Goal: Task Accomplishment & Management: Complete application form

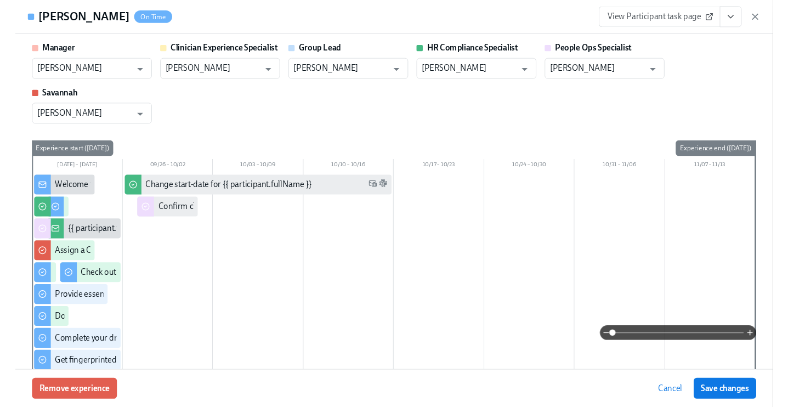
scroll to position [1205, 0]
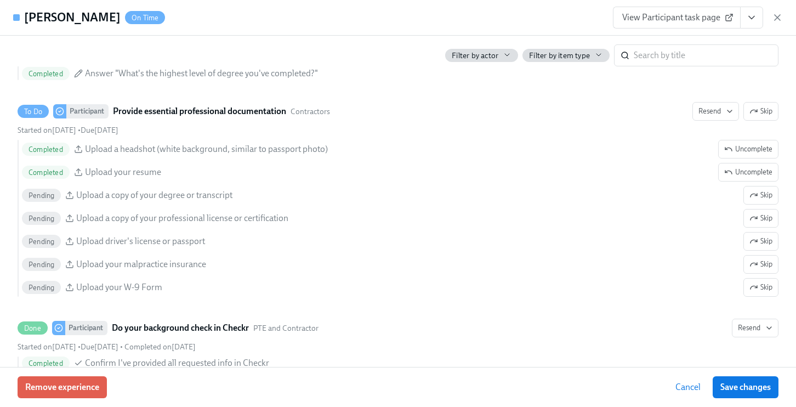
click at [774, 16] on icon "button" at bounding box center [777, 17] width 11 height 11
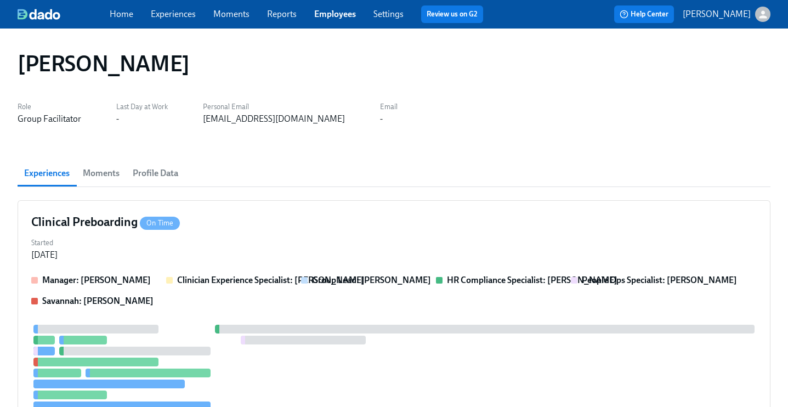
click at [343, 18] on link "Employees" at bounding box center [335, 14] width 42 height 10
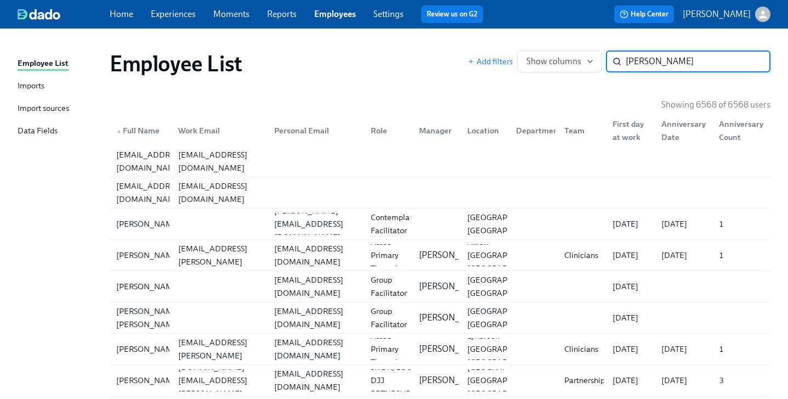
type input "sarah smith"
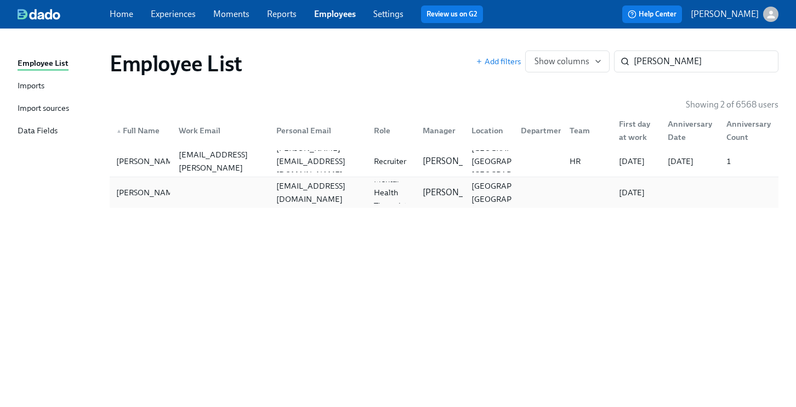
click at [289, 197] on div "srhsmith139@gmail.com" at bounding box center [318, 192] width 93 height 26
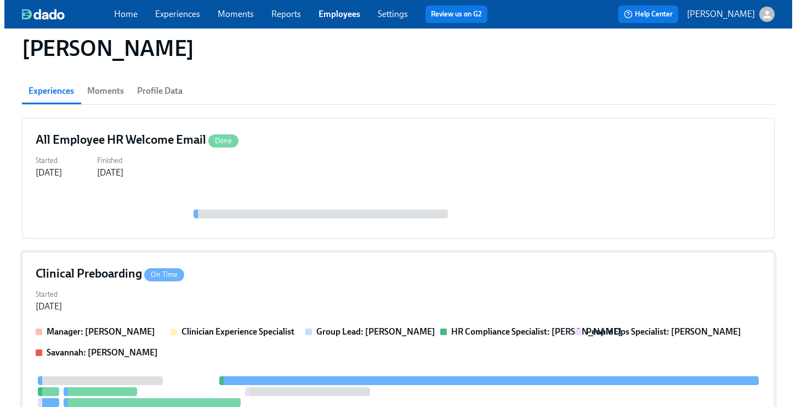
scroll to position [208, 0]
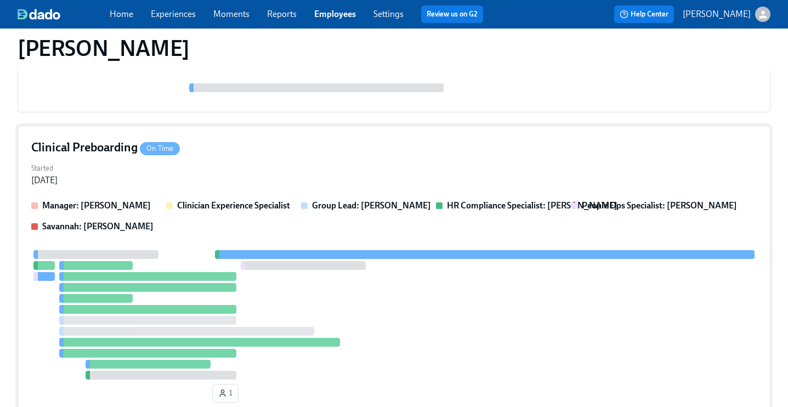
click at [328, 165] on div "Started Sep 17, 2025" at bounding box center [393, 173] width 725 height 26
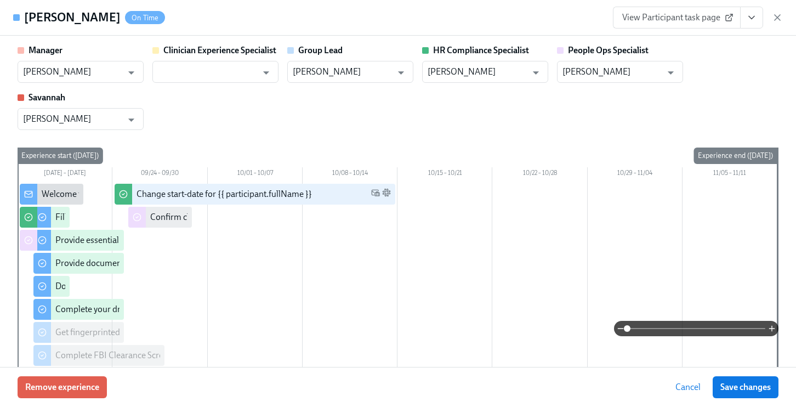
click at [754, 16] on icon "View task page" at bounding box center [751, 17] width 5 height 3
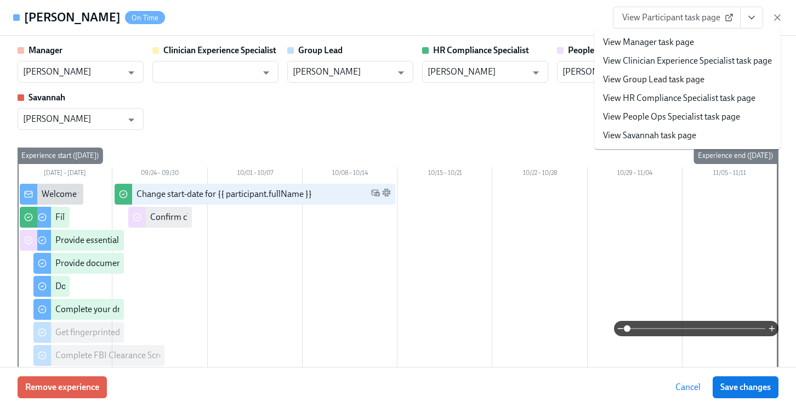
click at [700, 119] on link "View People Ops Specialist task page" at bounding box center [671, 117] width 137 height 12
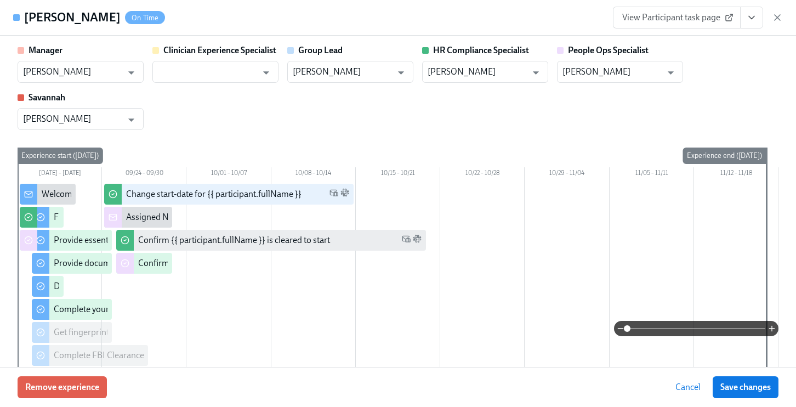
click at [739, 385] on span "Save changes" at bounding box center [745, 387] width 50 height 11
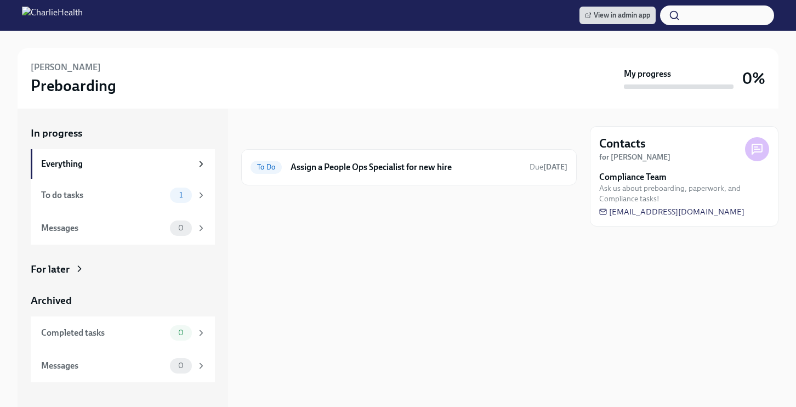
click at [87, 272] on div "For later" at bounding box center [123, 269] width 184 height 14
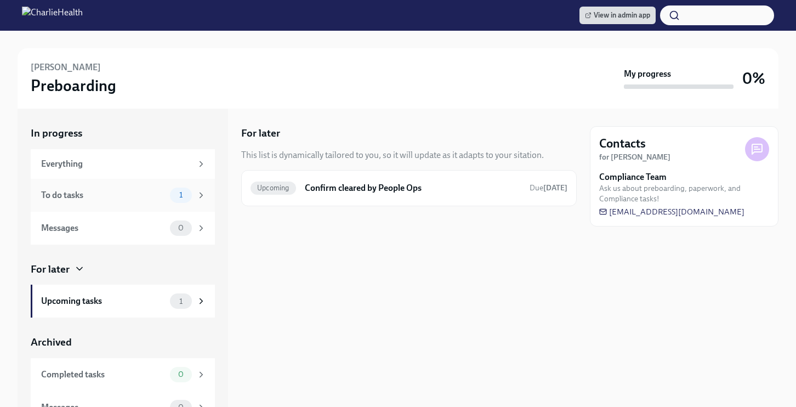
click at [101, 194] on div "To do tasks" at bounding box center [103, 195] width 124 height 12
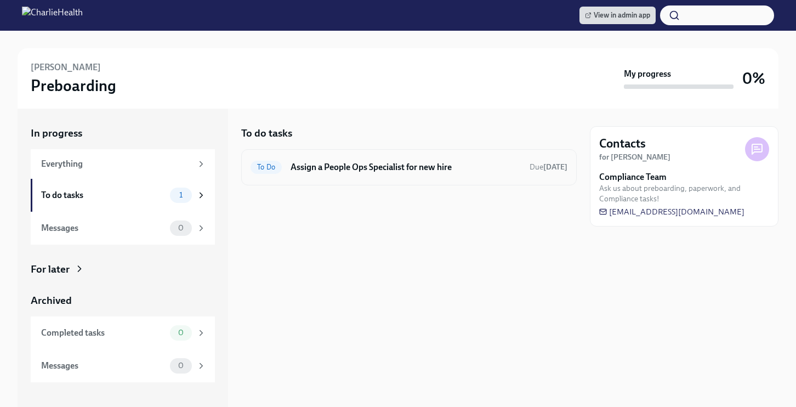
click at [361, 168] on h6 "Assign a People Ops Specialist for new hire" at bounding box center [406, 167] width 230 height 12
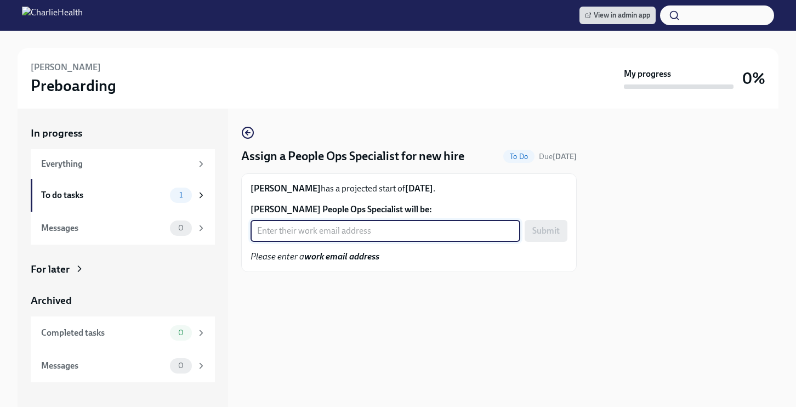
click at [343, 231] on input "[PERSON_NAME] People Ops Specialist will be:" at bounding box center [386, 231] width 270 height 22
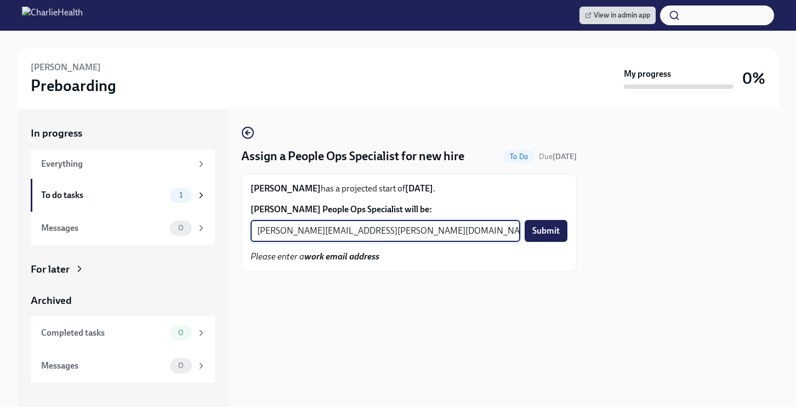
type input "[PERSON_NAME][EMAIL_ADDRESS][PERSON_NAME][DOMAIN_NAME]"
click at [525, 220] on button "Submit" at bounding box center [546, 231] width 43 height 22
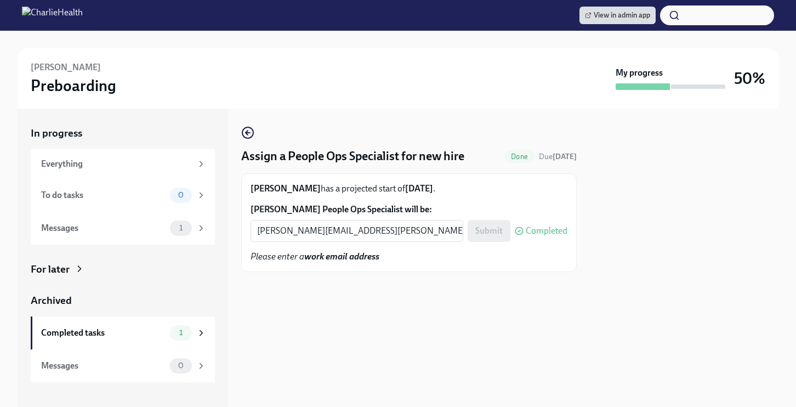
click at [59, 272] on div "For later" at bounding box center [50, 269] width 39 height 14
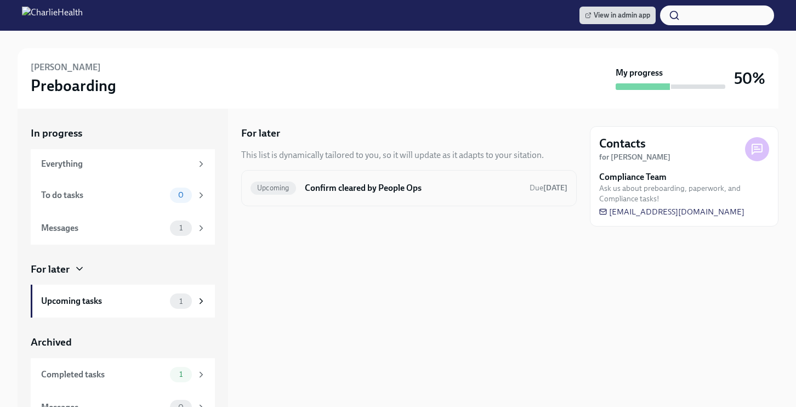
click at [355, 192] on h6 "Confirm cleared by People Ops" at bounding box center [413, 188] width 216 height 12
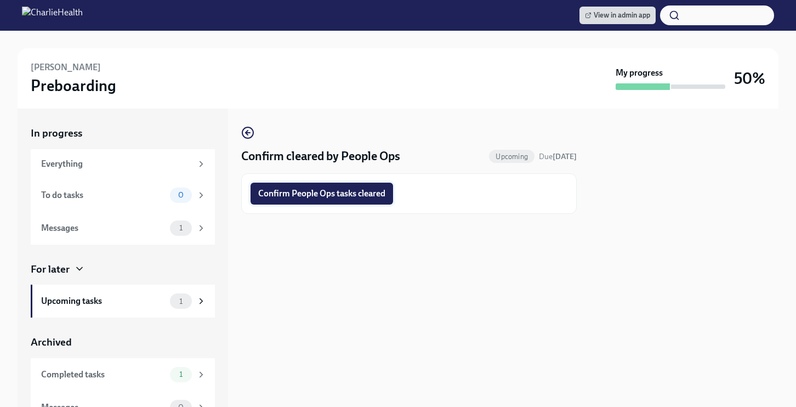
click at [329, 196] on span "Confirm People Ops tasks cleared" at bounding box center [321, 193] width 127 height 11
